Goal: Transaction & Acquisition: Subscribe to service/newsletter

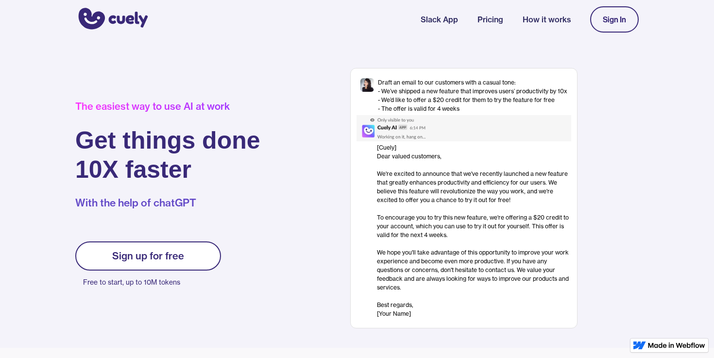
click at [187, 247] on link "Sign up for free" at bounding box center [148, 255] width 146 height 29
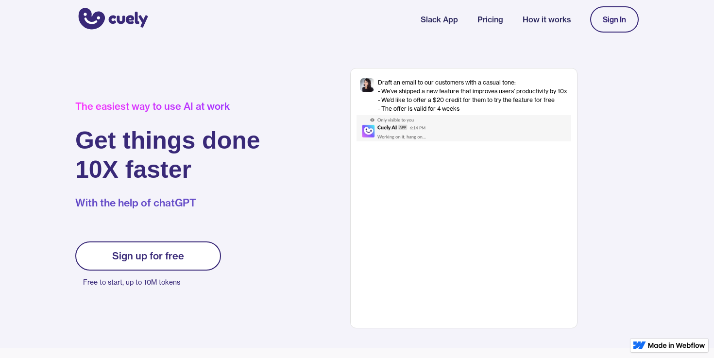
click at [616, 25] on link "Sign In" at bounding box center [614, 19] width 49 height 26
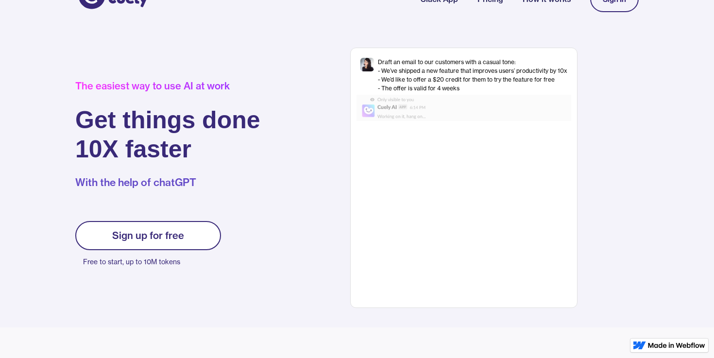
scroll to position [36, 0]
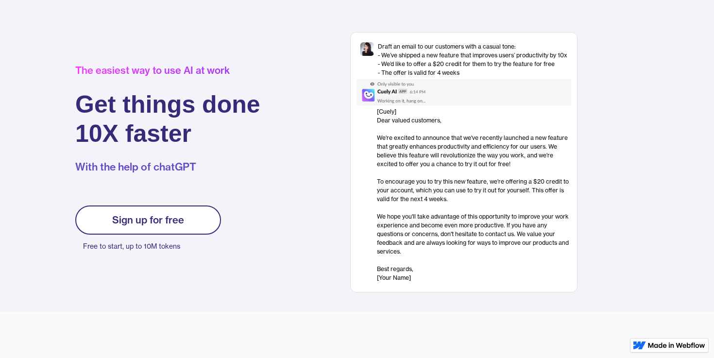
click at [161, 222] on div "Sign up for free" at bounding box center [148, 220] width 72 height 12
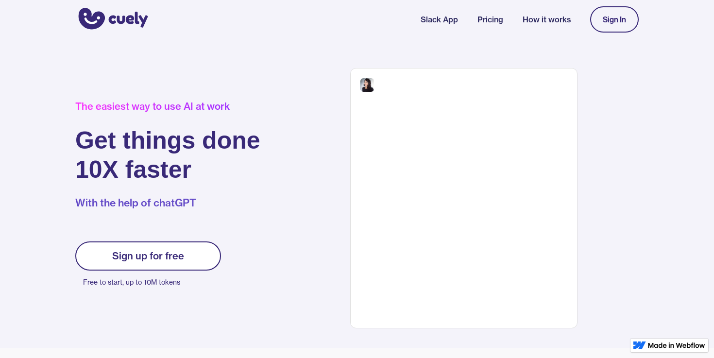
click at [158, 256] on div "Sign up for free" at bounding box center [148, 256] width 72 height 12
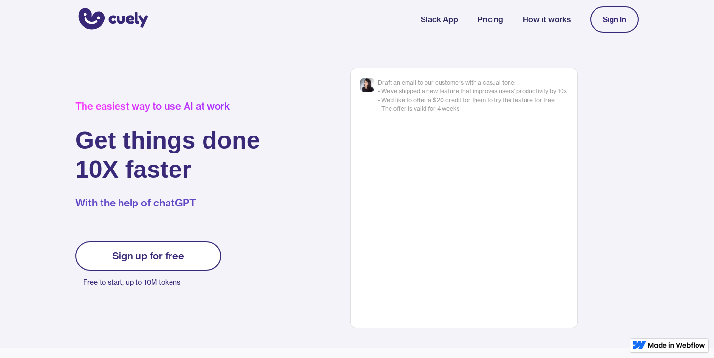
click at [160, 257] on div "Sign up for free" at bounding box center [148, 256] width 72 height 12
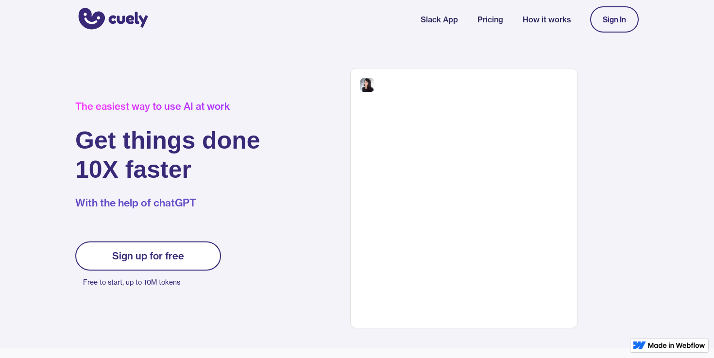
click at [160, 257] on div "Sign up for free" at bounding box center [148, 256] width 72 height 12
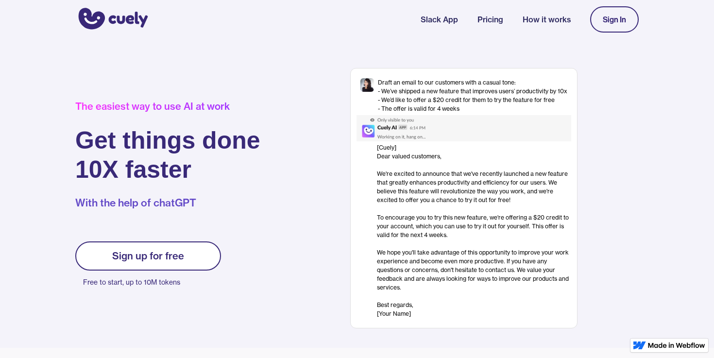
click at [160, 257] on div "Sign up for free" at bounding box center [148, 256] width 72 height 12
click at [137, 260] on div "Sign up for free" at bounding box center [148, 256] width 72 height 12
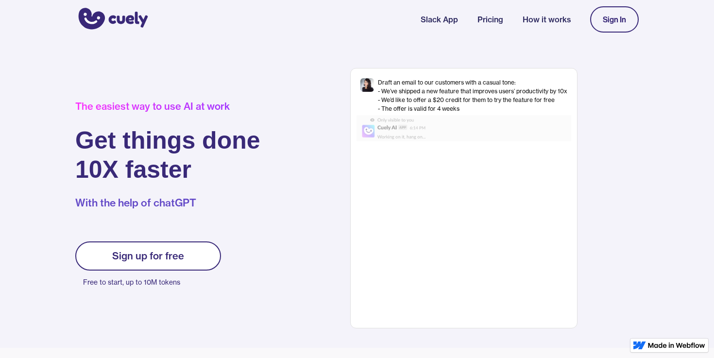
click at [199, 246] on link "Sign up for free" at bounding box center [148, 255] width 146 height 29
click at [191, 247] on link "Sign up for free" at bounding box center [148, 255] width 146 height 29
click at [209, 243] on link "Sign up for free" at bounding box center [148, 255] width 146 height 29
click at [614, 30] on link "Sign In" at bounding box center [614, 19] width 49 height 26
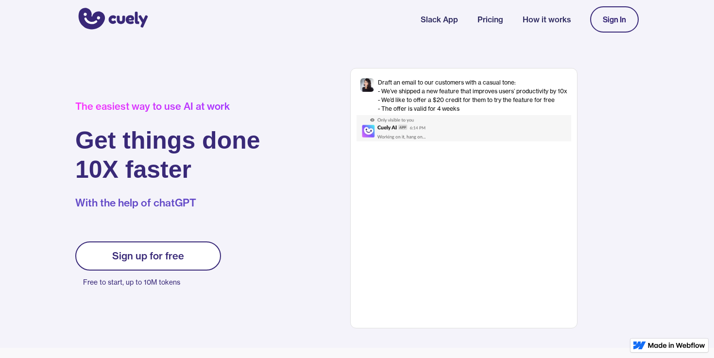
click at [213, 241] on div "Sign up for free Free to start, up to 10M tokens" at bounding box center [148, 265] width 146 height 48
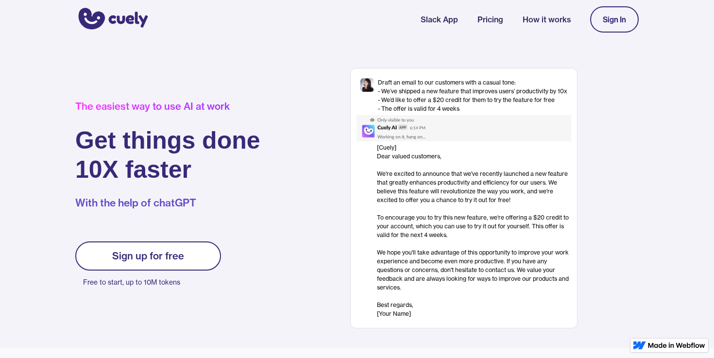
click at [205, 243] on link "Sign up for free" at bounding box center [148, 255] width 146 height 29
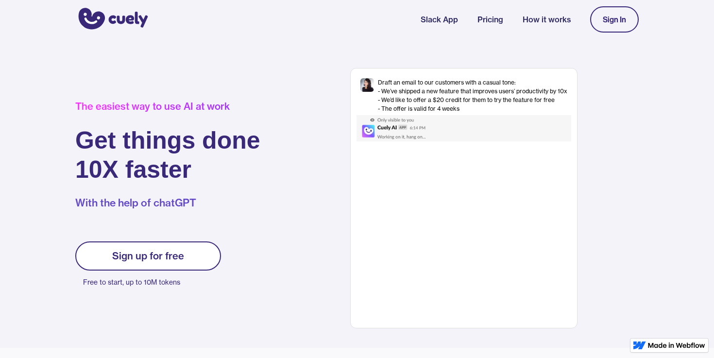
click at [608, 25] on link "Sign In" at bounding box center [614, 19] width 49 height 26
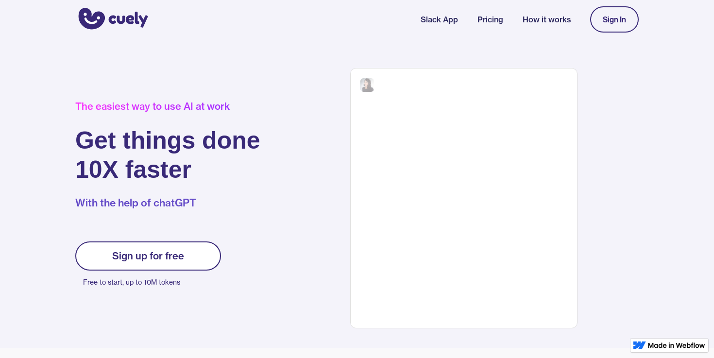
click at [608, 25] on link "Sign In" at bounding box center [614, 19] width 49 height 26
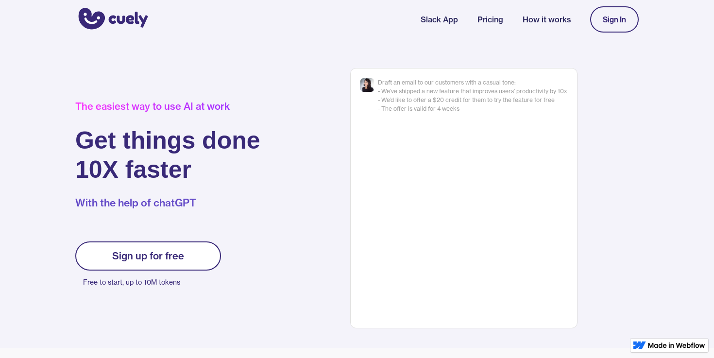
click at [608, 25] on link "Sign In" at bounding box center [614, 19] width 49 height 26
